Goal: Find specific page/section: Find specific page/section

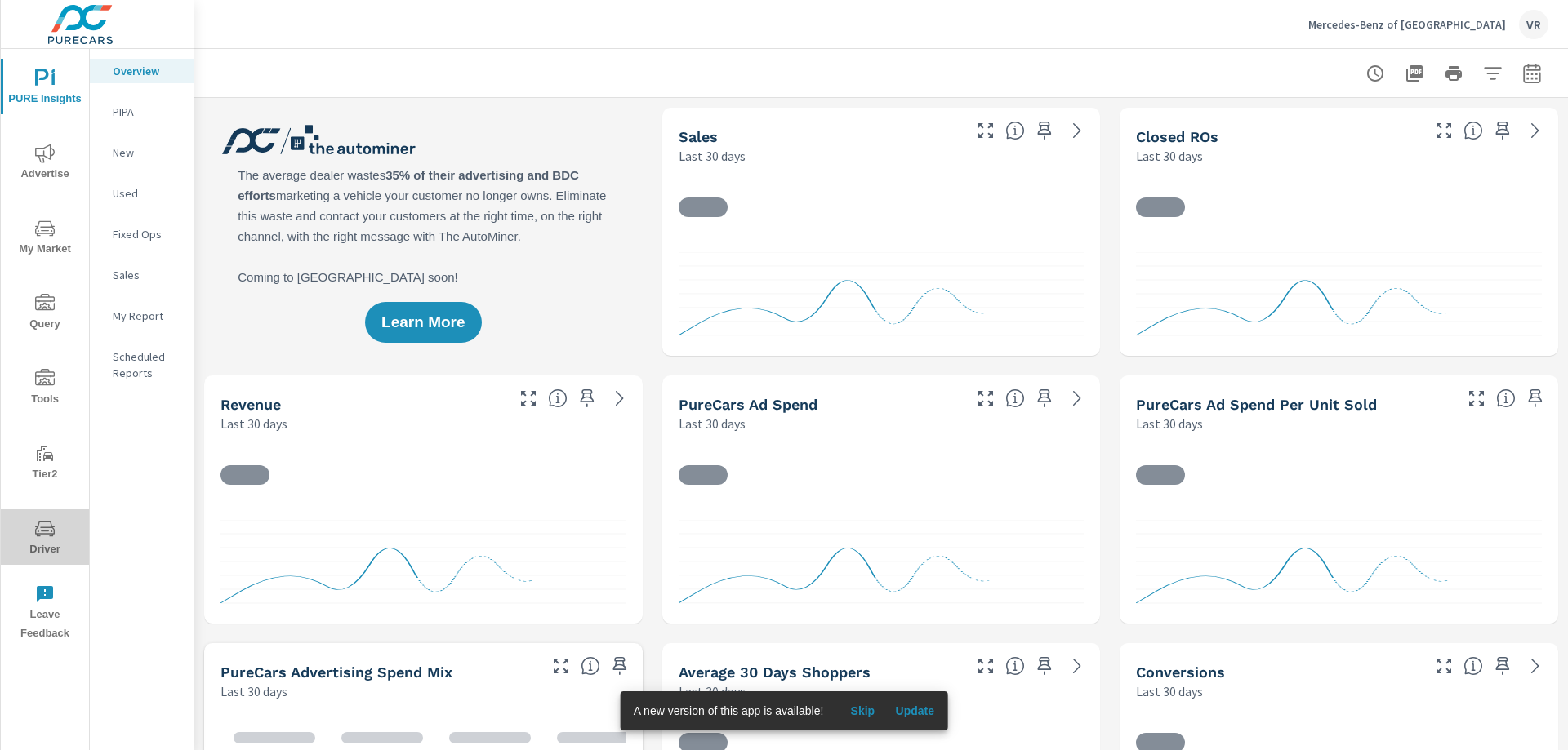
click at [39, 536] on icon "nav menu" at bounding box center [44, 528] width 19 height 16
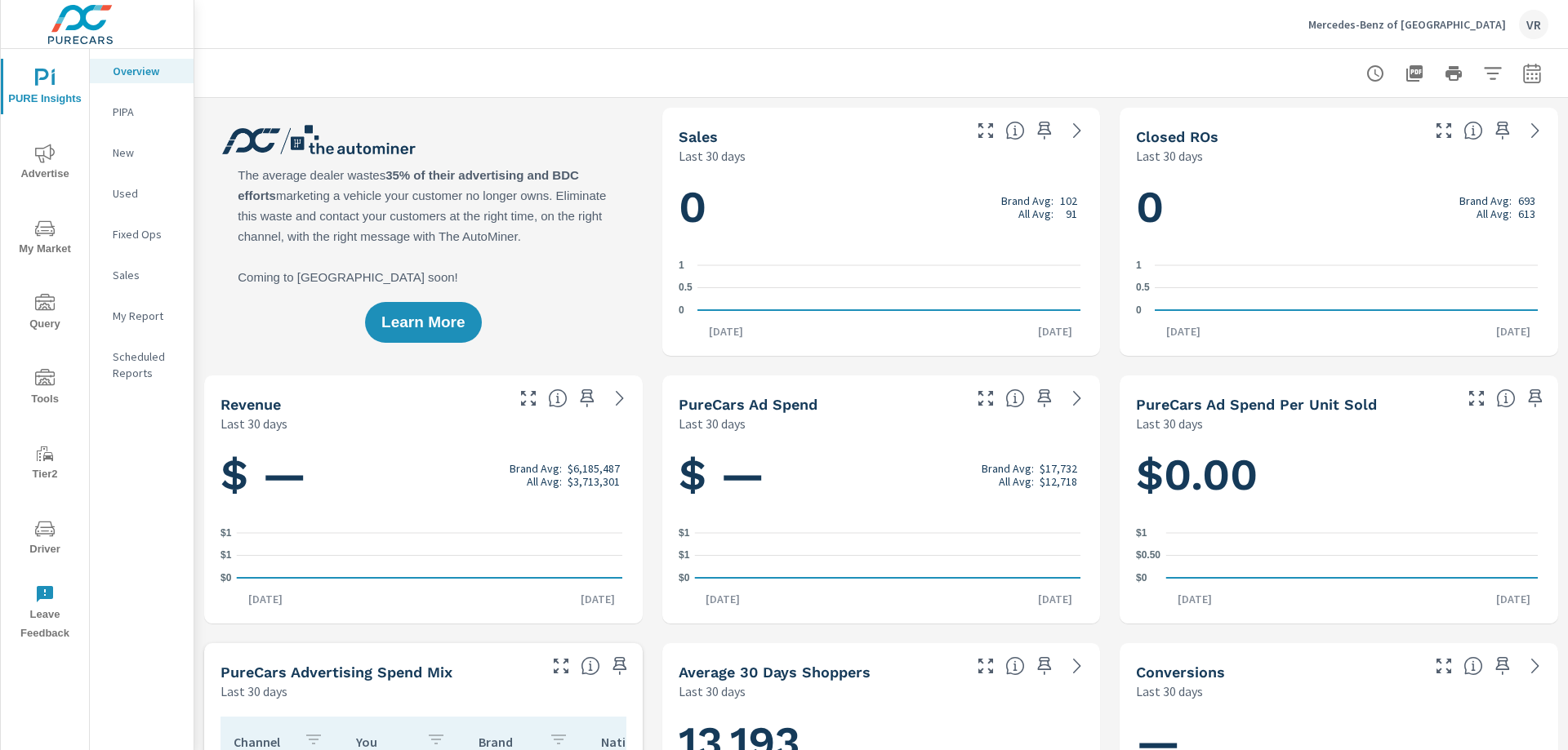
click at [55, 541] on span "Driver" at bounding box center [45, 539] width 78 height 40
